Goal: Transaction & Acquisition: Book appointment/travel/reservation

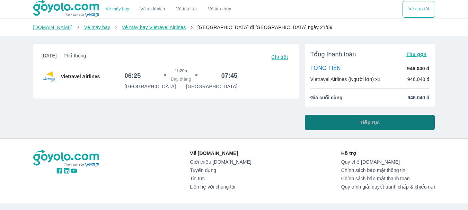
click at [342, 127] on button "Tiếp tục" at bounding box center [370, 122] width 130 height 15
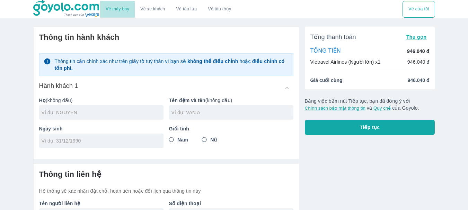
click at [121, 10] on link "Vé máy bay" at bounding box center [118, 9] width 24 height 5
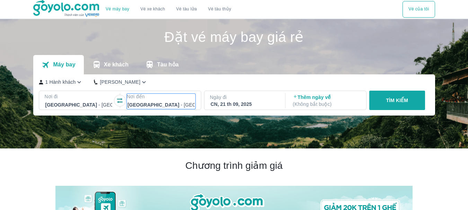
click at [169, 98] on p "Nơi đến" at bounding box center [161, 96] width 69 height 7
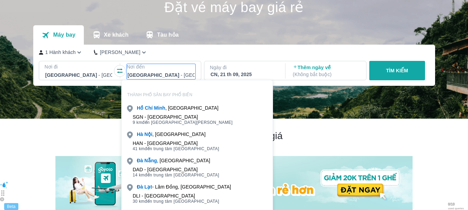
scroll to position [40, 0]
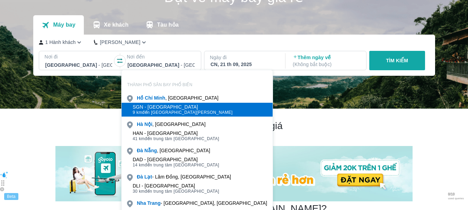
click at [162, 113] on span "9 km đến trung tâm Hồ Chí Minh" at bounding box center [183, 113] width 100 height 6
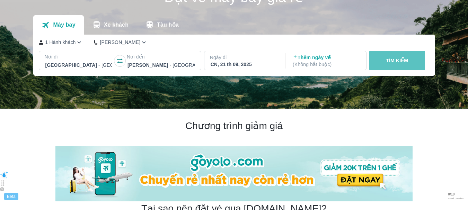
click at [399, 64] on p "TÌM KIẾM" at bounding box center [397, 60] width 22 height 7
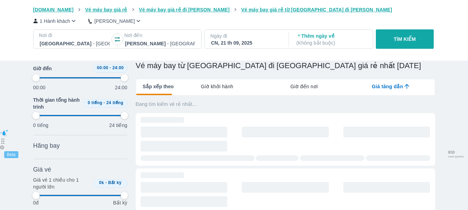
scroll to position [104, 0]
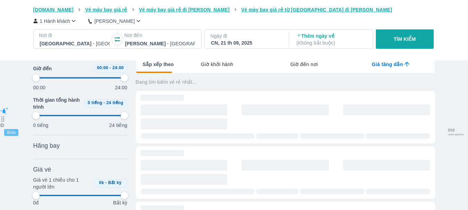
type input "97.9166666666667"
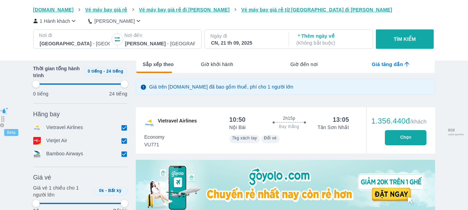
type input "97.9166666666667"
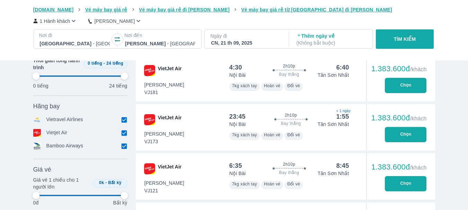
type input "97.9166666666667"
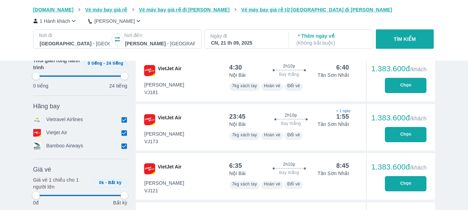
type input "97.9166666666667"
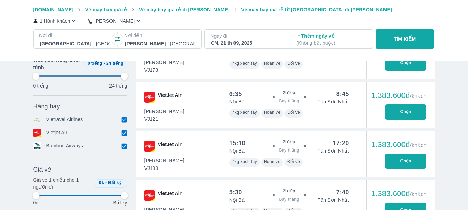
scroll to position [347, 0]
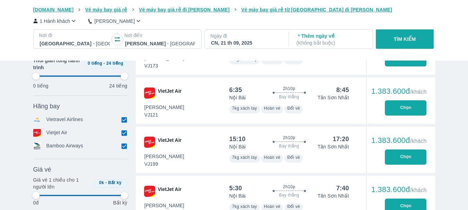
type input "97.9166666666667"
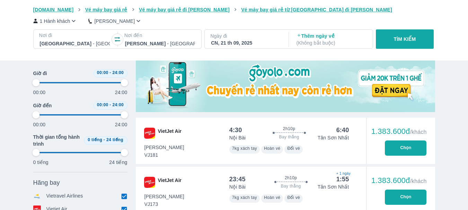
type input "97.9166666666667"
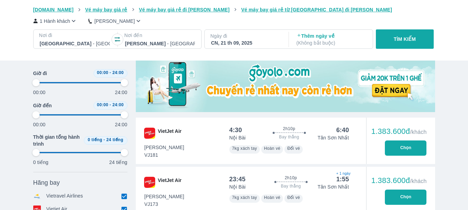
type input "97.9166666666667"
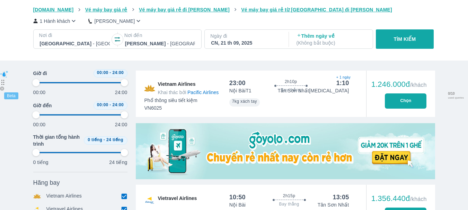
scroll to position [139, 0]
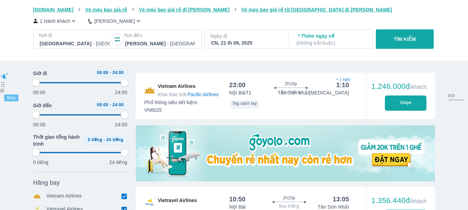
type input "97.9166666666667"
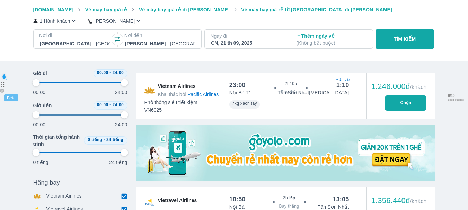
type input "97.9166666666667"
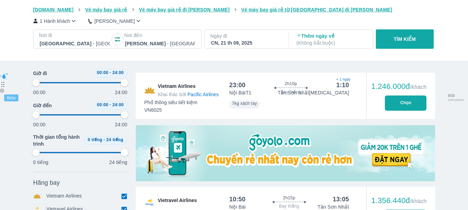
type input "97.9166666666667"
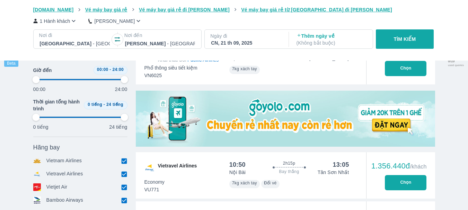
type input "97.9166666666667"
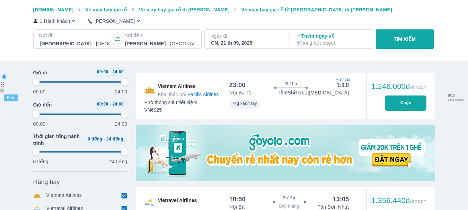
type input "97.9166666666667"
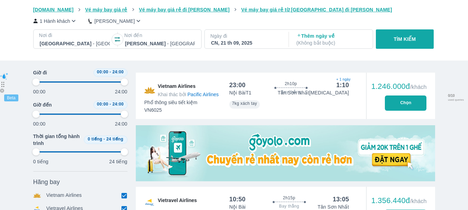
type input "97.9166666666667"
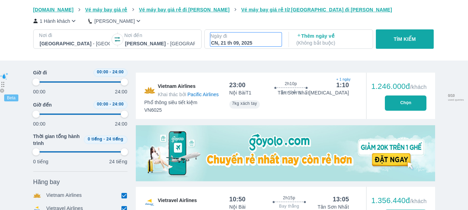
type input "97.9166666666667"
click at [250, 41] on div "CN, 21 th 09, 2025" at bounding box center [246, 43] width 70 height 7
type input "97.9166666666667"
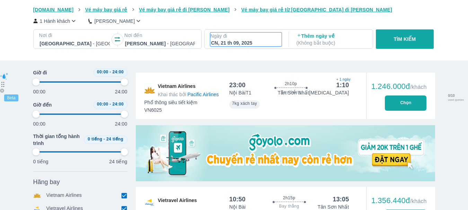
type input "97.9166666666667"
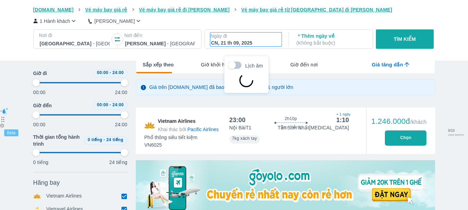
type input "97.9166666666667"
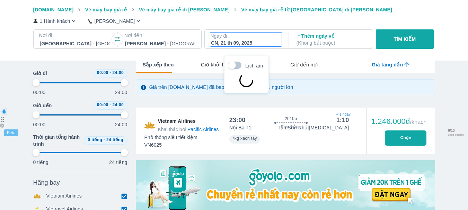
type input "97.9166666666667"
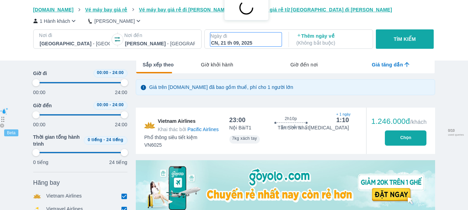
scroll to position [40, 0]
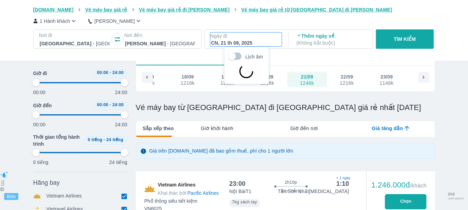
type input "97.9166666666667"
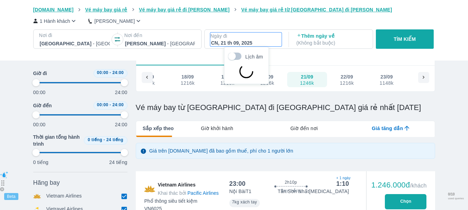
type input "97.9166666666667"
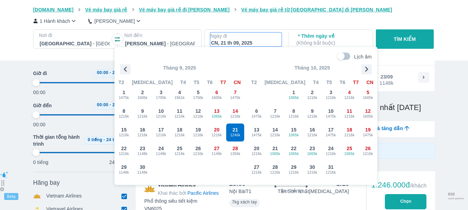
type input "97.9166666666667"
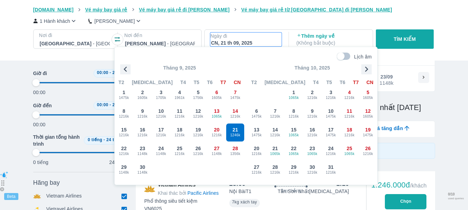
type input "97.9166666666667"
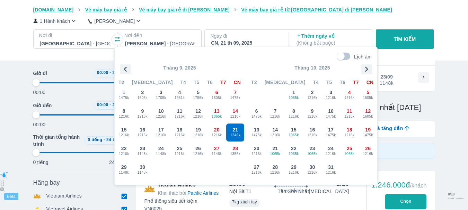
type input "97.9166666666667"
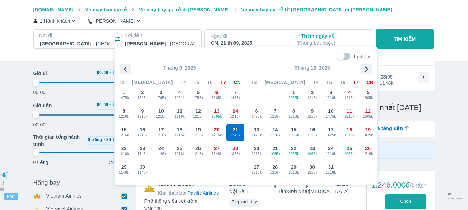
type input "97.9166666666667"
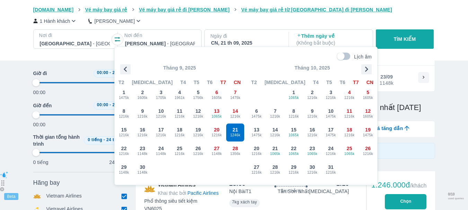
type input "97.9166666666667"
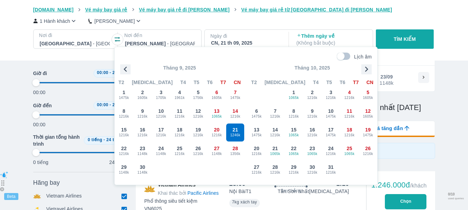
type input "97.9166666666667"
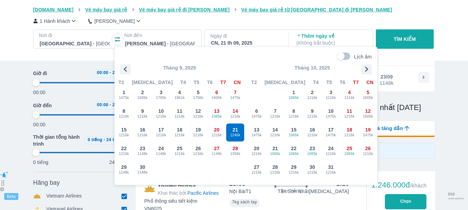
type input "97.9166666666667"
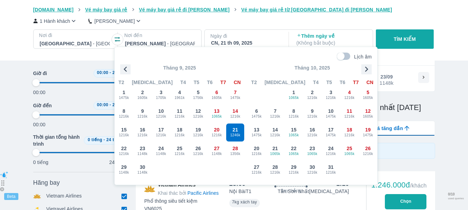
type input "97.9166666666667"
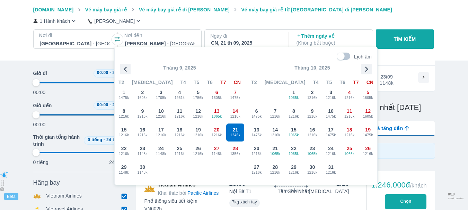
type input "97.9166666666667"
